Goal: Information Seeking & Learning: Learn about a topic

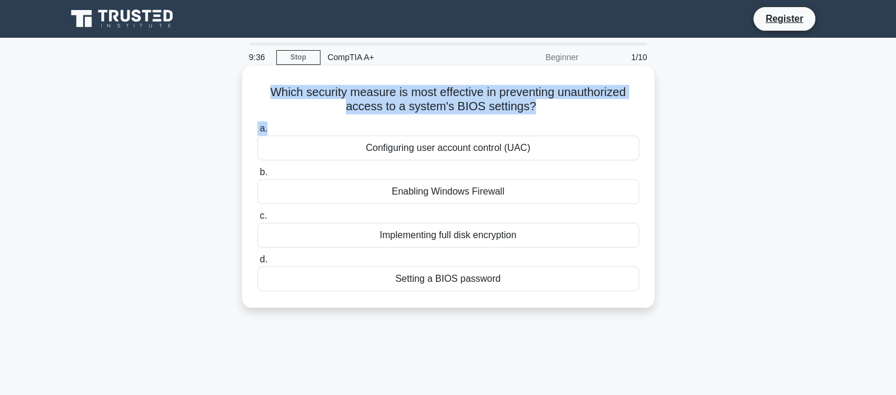
drag, startPoint x: 544, startPoint y: 117, endPoint x: 254, endPoint y: 85, distance: 291.7
click at [254, 85] on div "Which security measure is most effective in preventing unauthorized access to a…" at bounding box center [448, 187] width 403 height 232
copy div "Which security measure is most effective in preventing unauthorized access to a…"
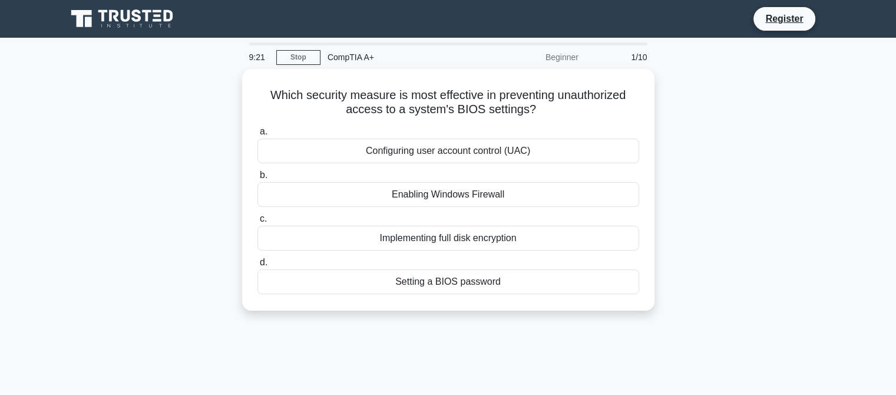
click at [658, 296] on div "Which security measure is most effective in preventing unauthorized access to a…" at bounding box center [449, 197] width 778 height 256
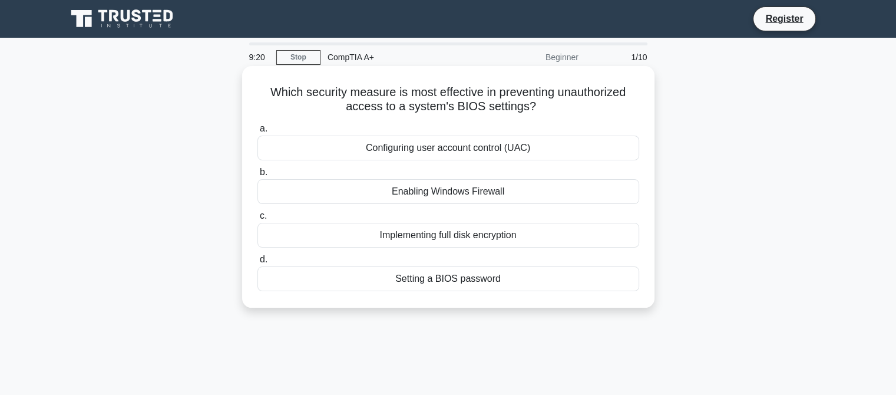
click at [596, 288] on div "Setting a BIOS password" at bounding box center [449, 278] width 382 height 25
click at [258, 263] on input "d. Setting a BIOS password" at bounding box center [258, 260] width 0 height 8
